Goal: Transaction & Acquisition: Purchase product/service

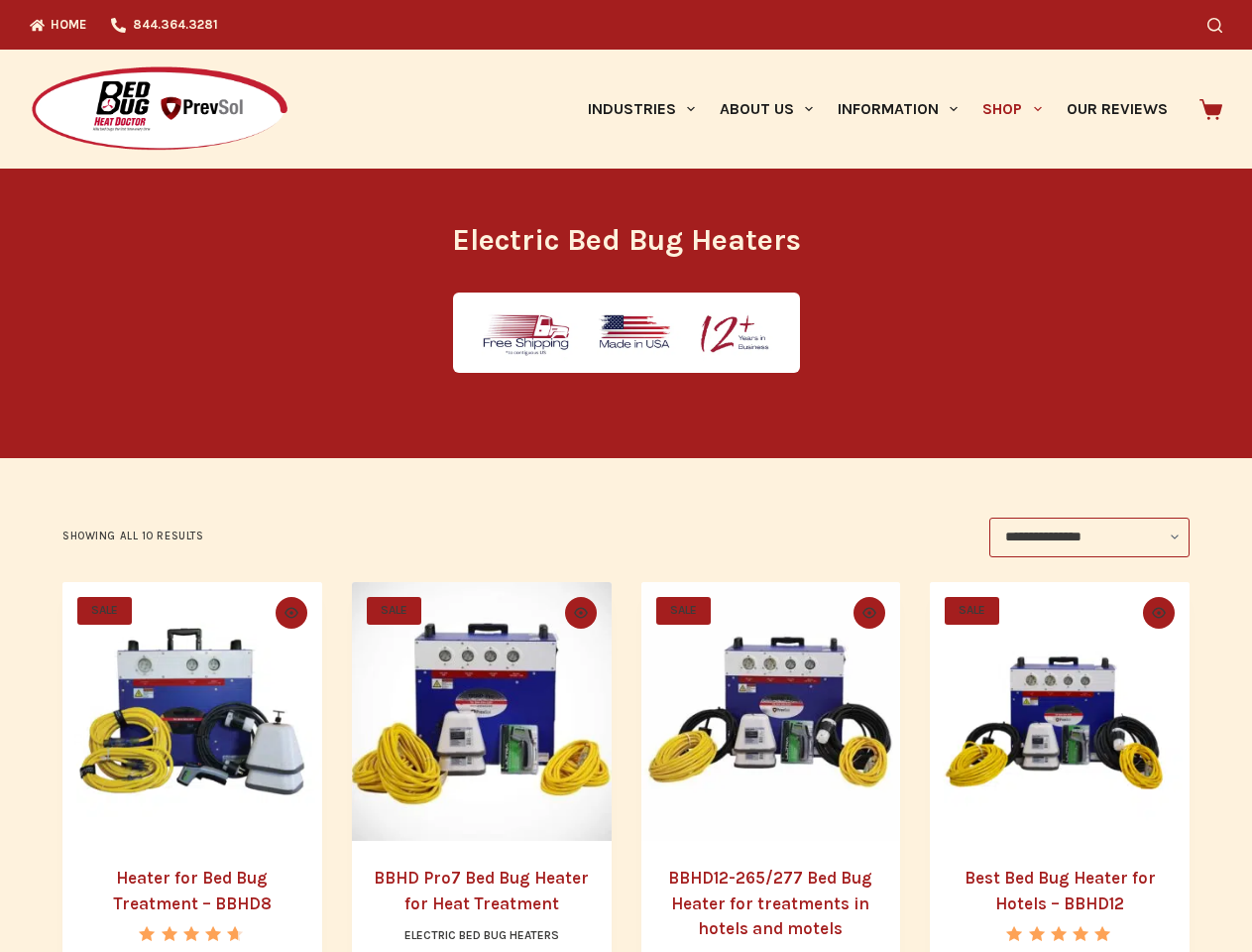
click at [1222, 25] on icon "Search" at bounding box center [1214, 25] width 15 height 15
click at [648, 109] on link "Industries" at bounding box center [641, 109] width 132 height 119
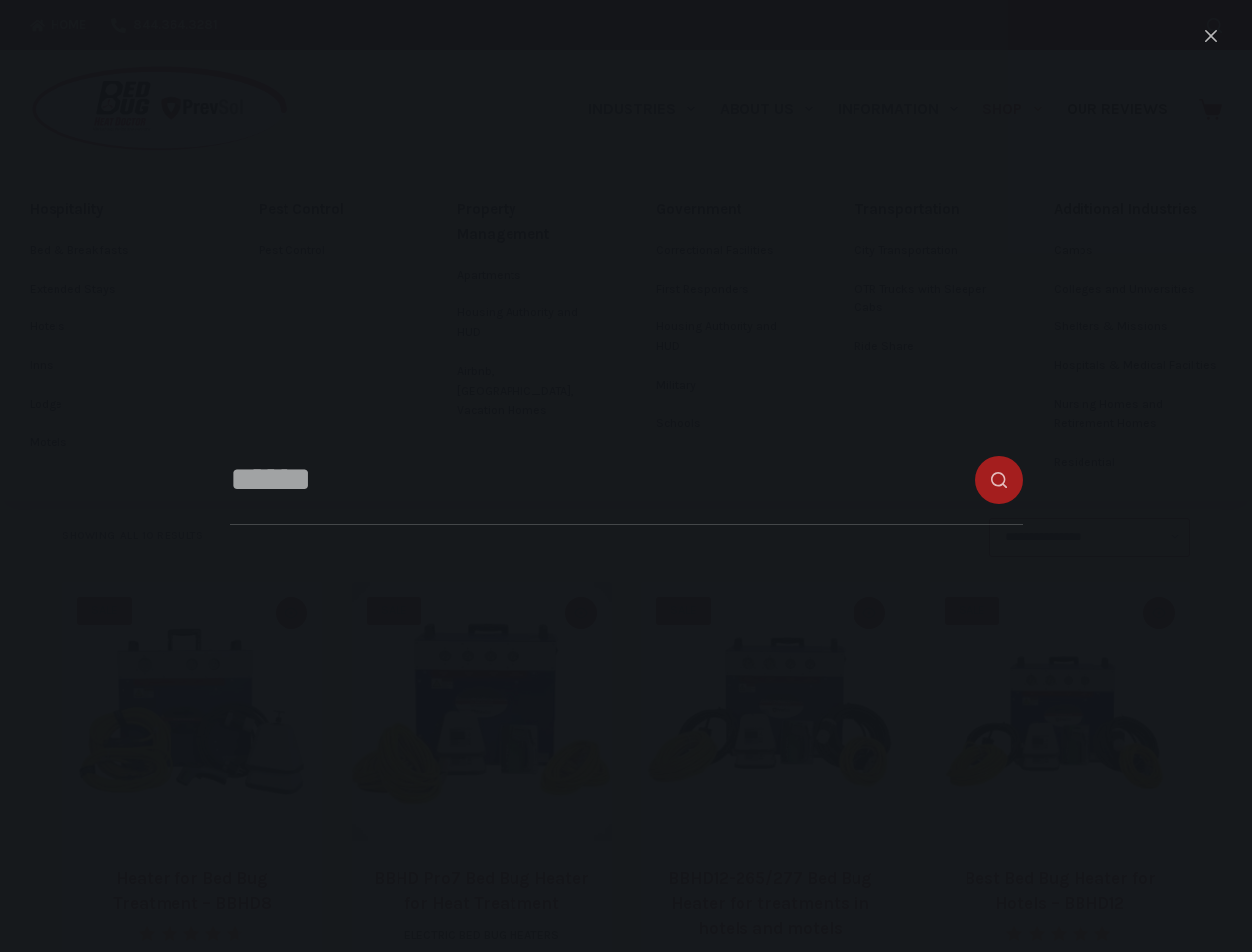
click at [774, 109] on link "About Us" at bounding box center [765, 109] width 118 height 119
click at [906, 109] on link "Information" at bounding box center [898, 109] width 145 height 119
click at [1019, 109] on link "Shop" at bounding box center [1013, 109] width 83 height 119
click at [287, 612] on icon "Quick view toggle" at bounding box center [291, 612] width 14 height 11
click at [581, 612] on icon "Quick view toggle" at bounding box center [581, 612] width 14 height 11
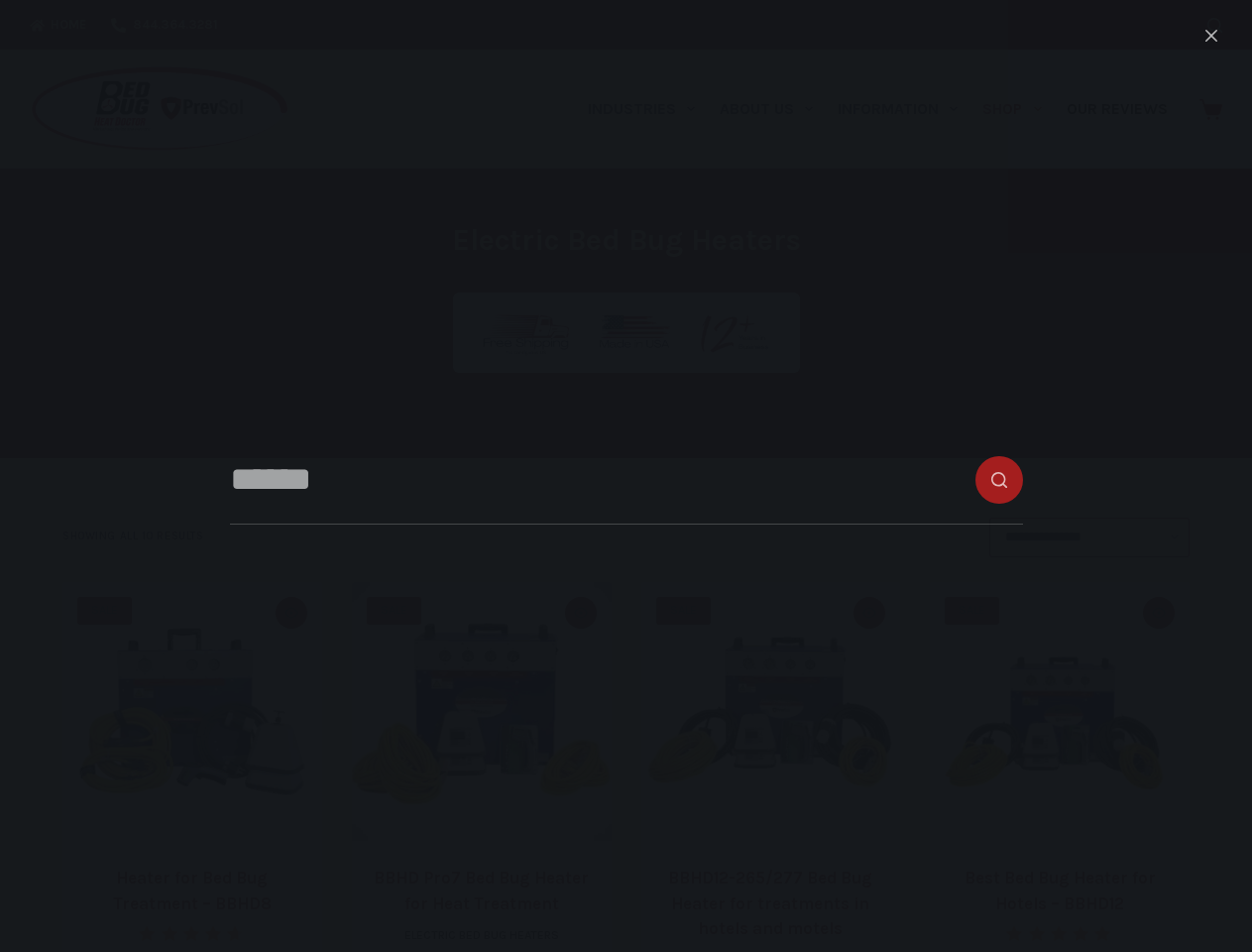
click at [873, 612] on icon "Quick view toggle" at bounding box center [869, 612] width 14 height 11
click at [1166, 612] on icon "Quick view toggle" at bounding box center [1159, 612] width 14 height 11
